Goal: Check status: Check status

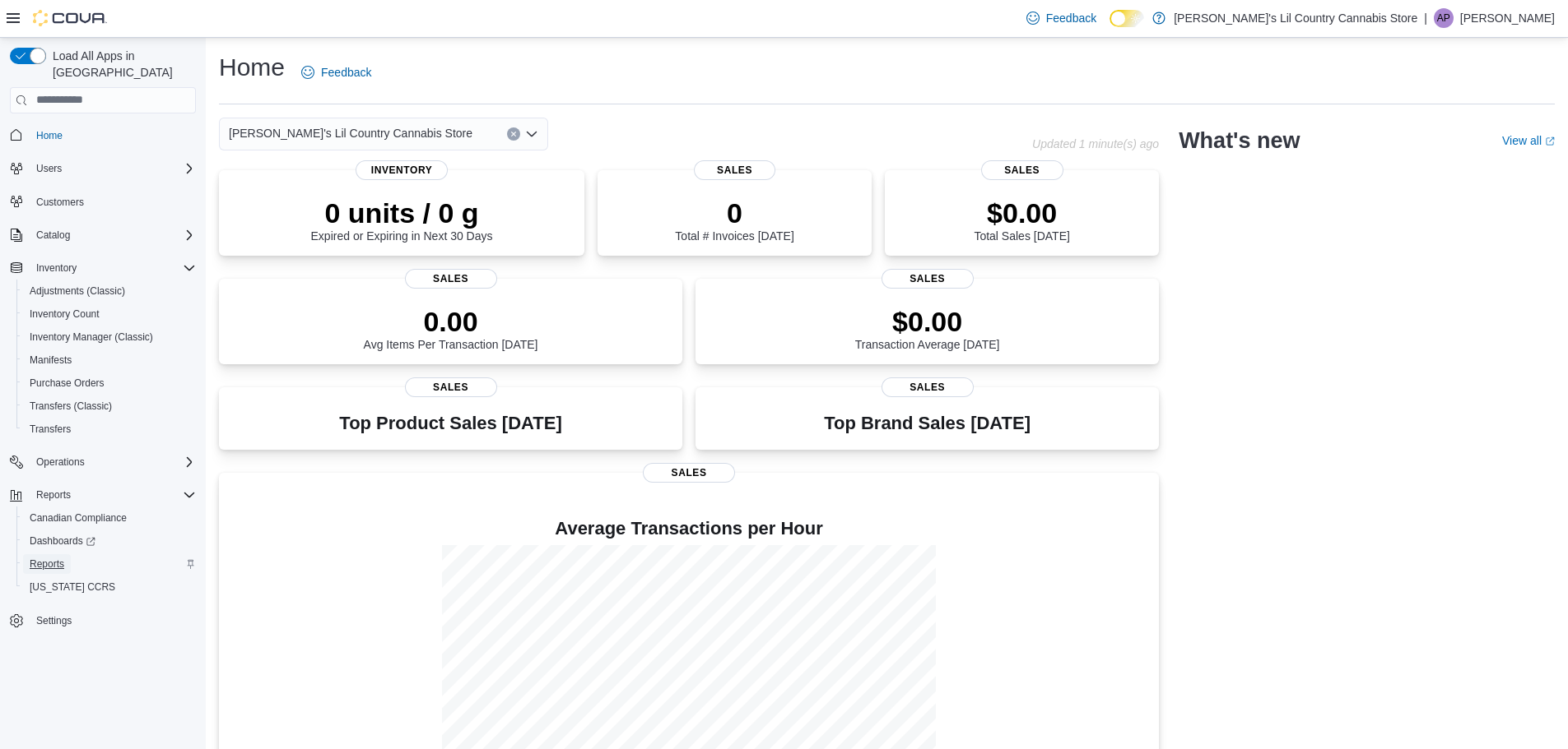
click at [60, 557] on span "Reports" at bounding box center [47, 564] width 35 height 13
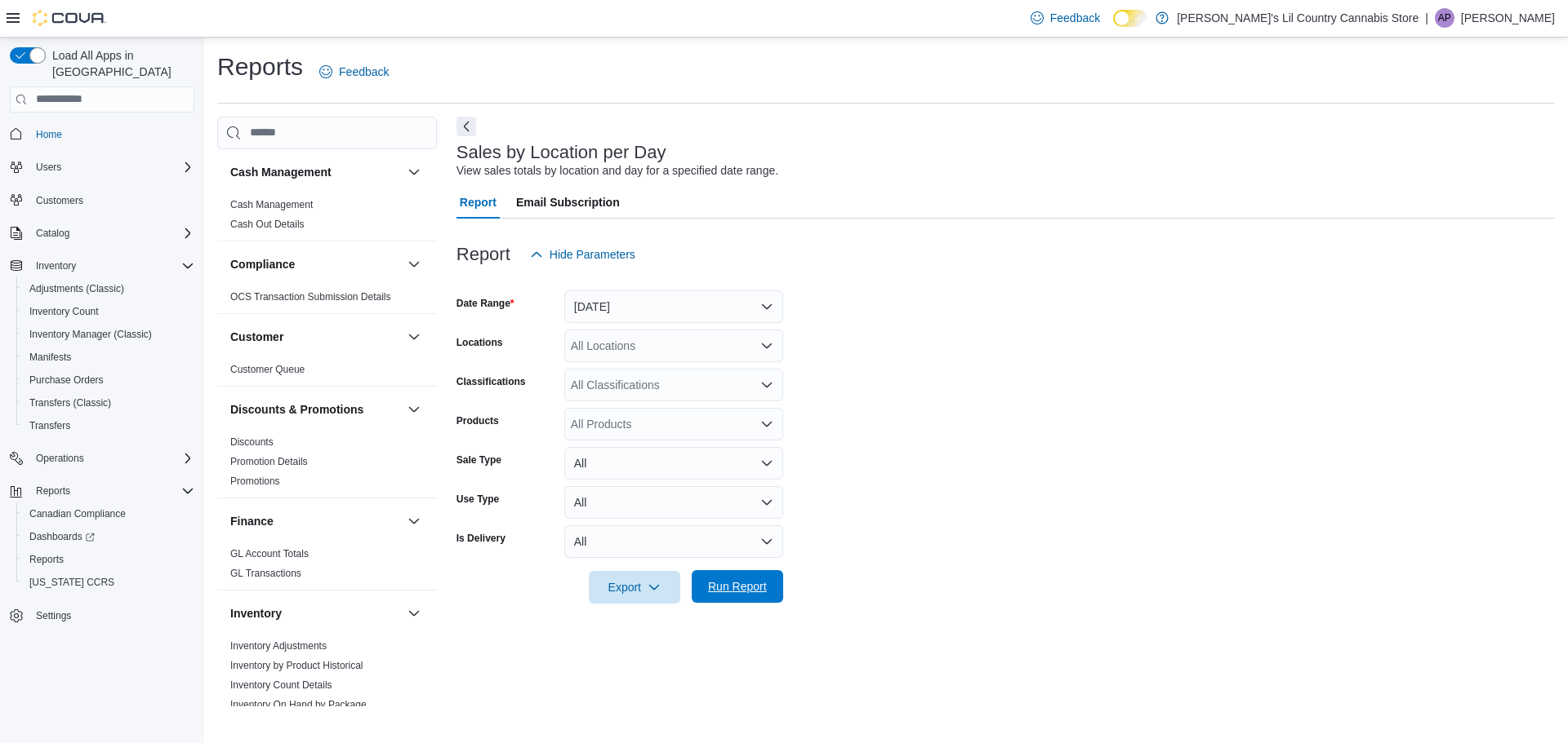
click at [725, 586] on span "Run Report" at bounding box center [737, 586] width 59 height 16
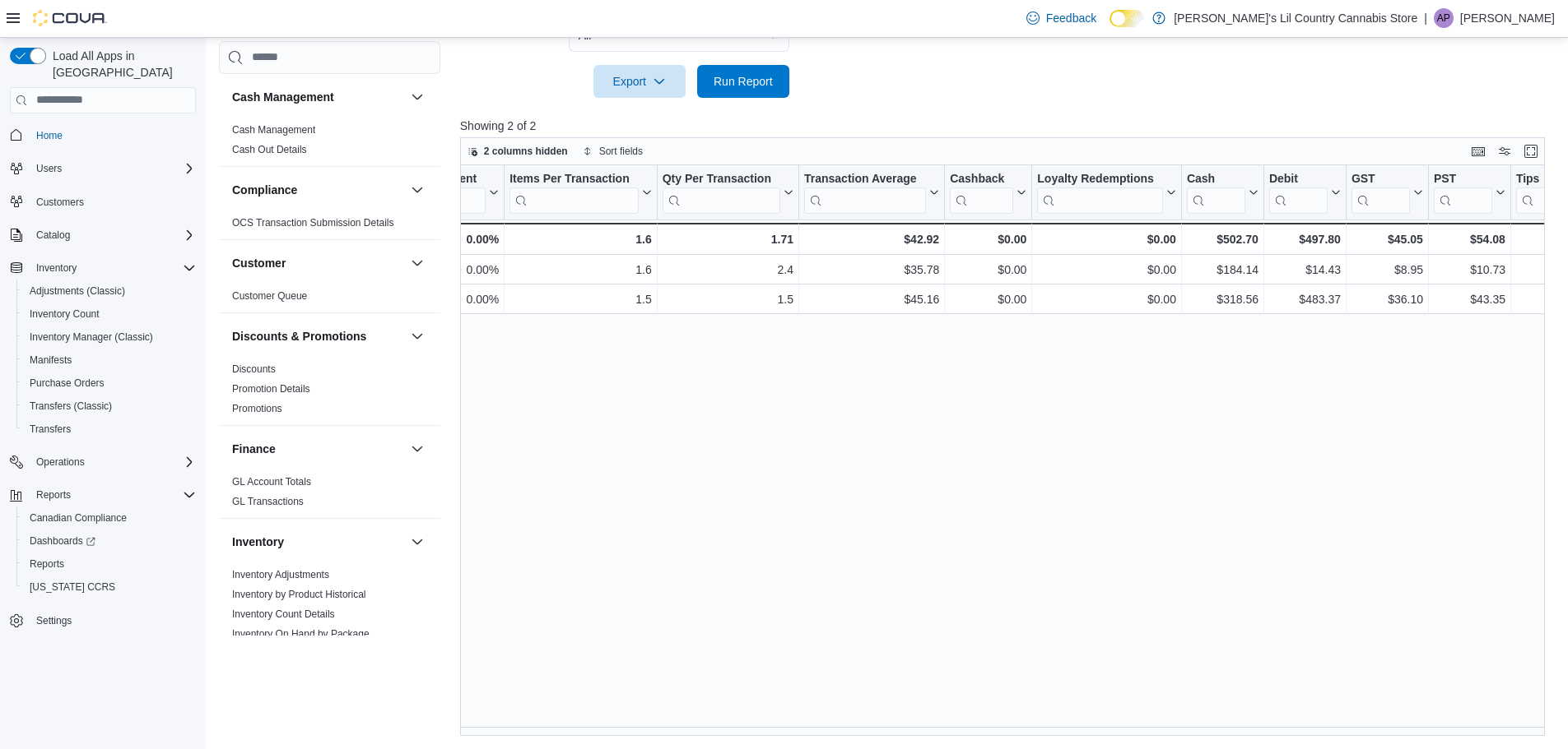
scroll to position [0, 1735]
